Goal: Information Seeking & Learning: Find specific page/section

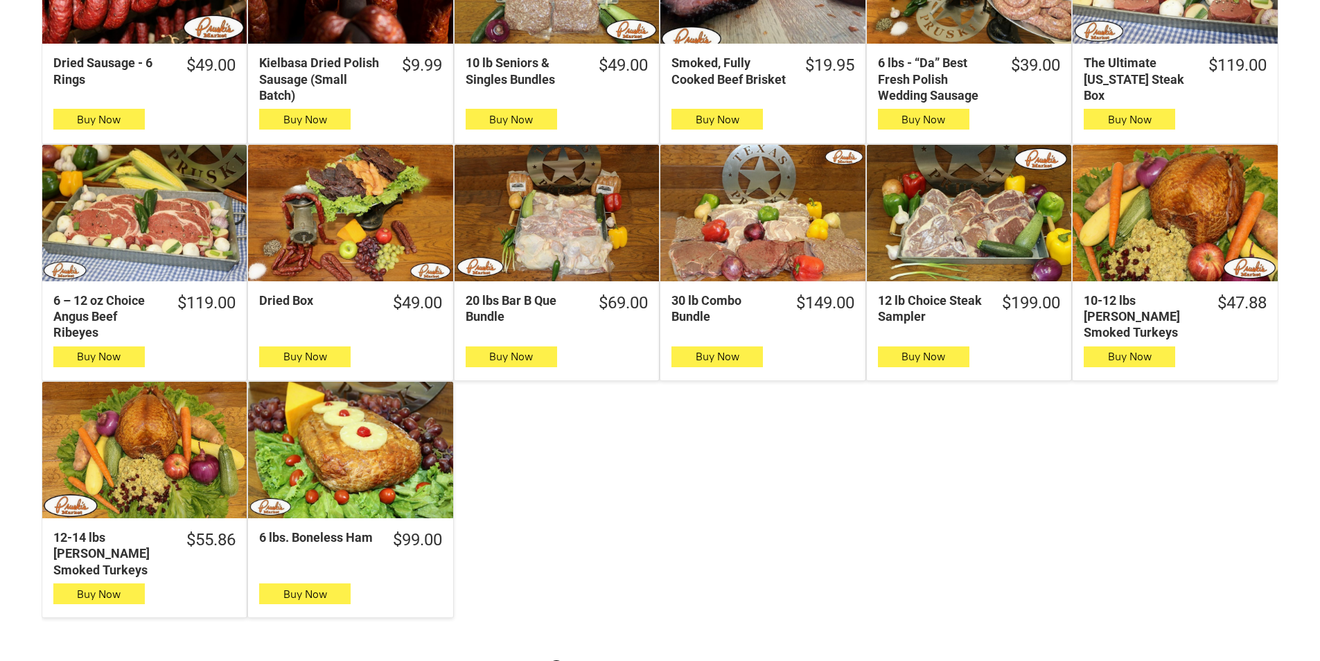
scroll to position [623, 0]
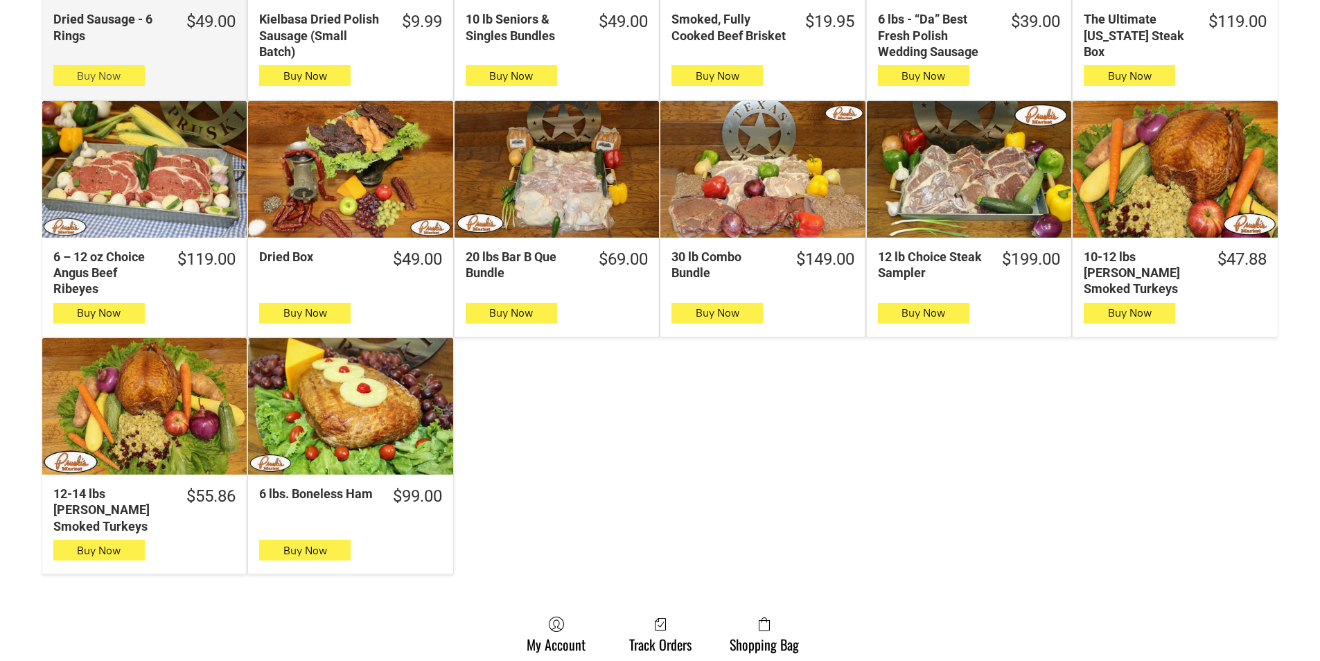
click at [106, 77] on icon "button" at bounding box center [98, 75] width 15 height 17
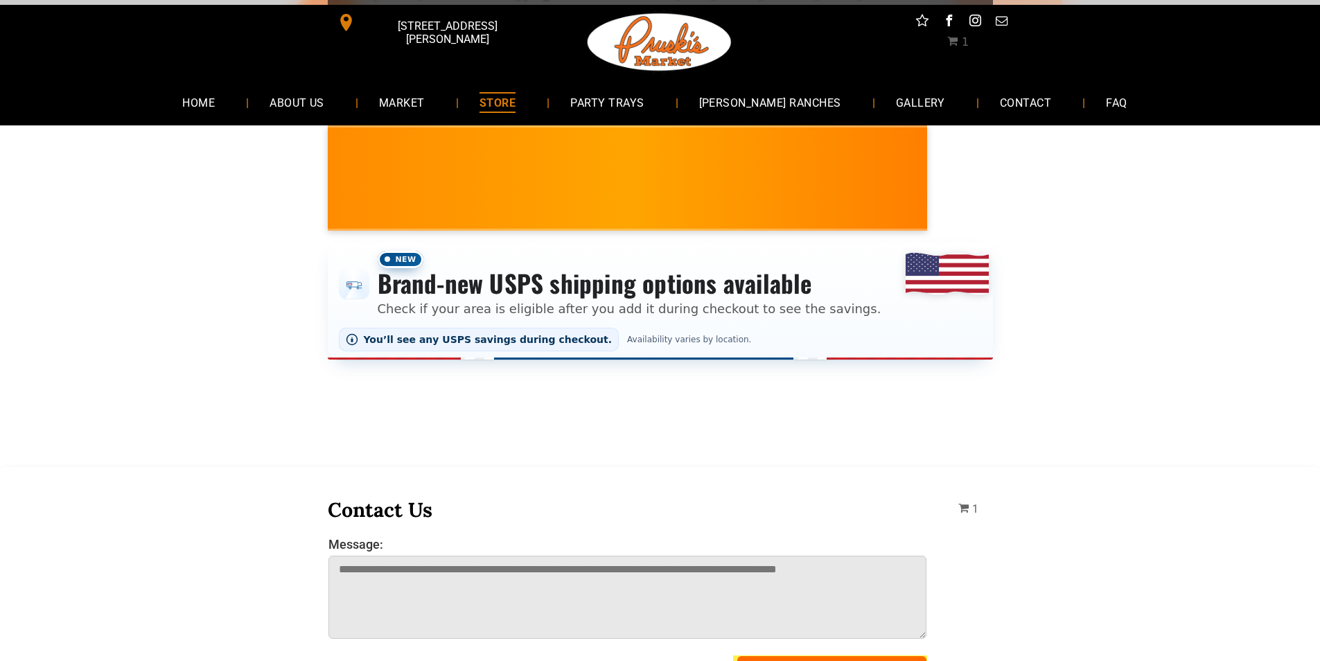
scroll to position [0, 0]
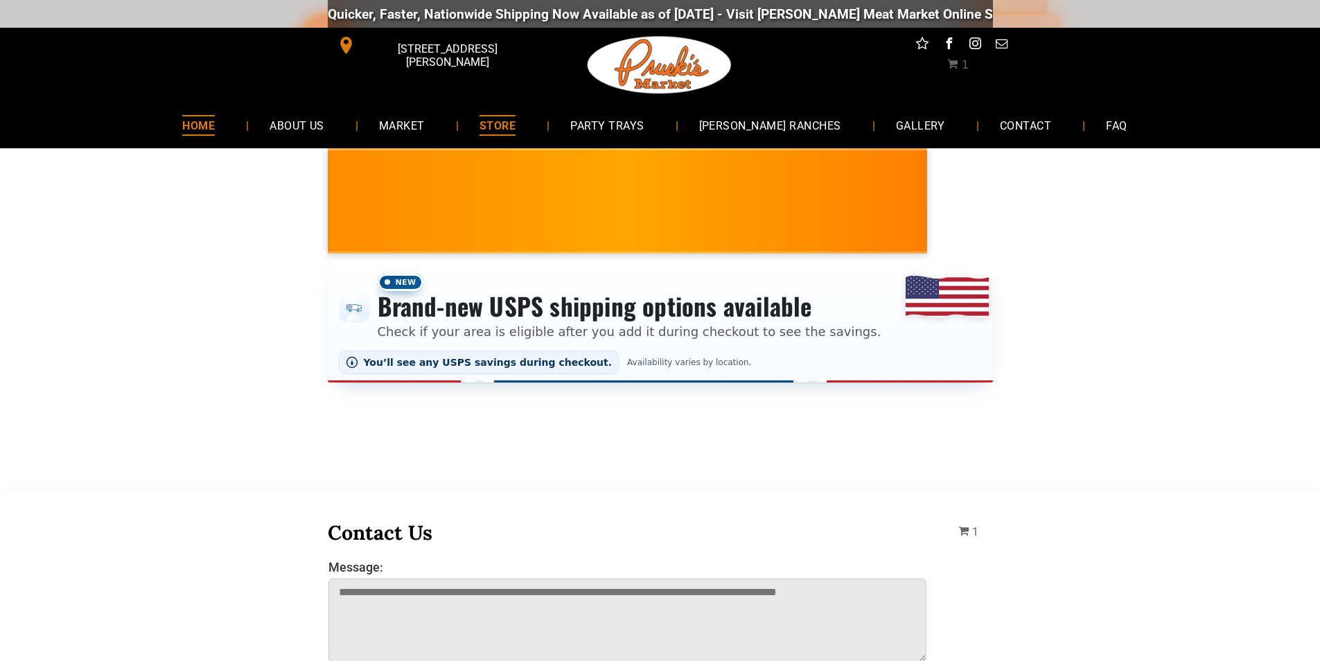
click at [215, 124] on span "HOME" at bounding box center [198, 125] width 33 height 20
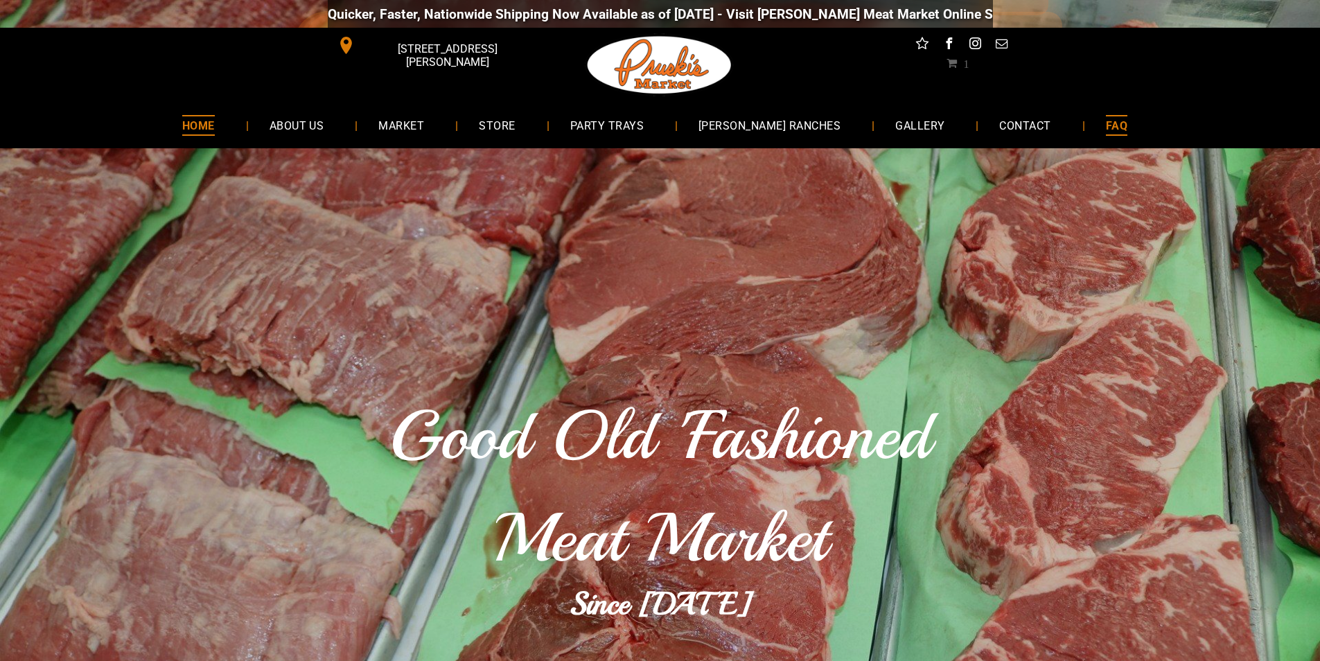
click at [1085, 127] on link "FAQ" at bounding box center [1116, 125] width 63 height 37
